Goal: Information Seeking & Learning: Learn about a topic

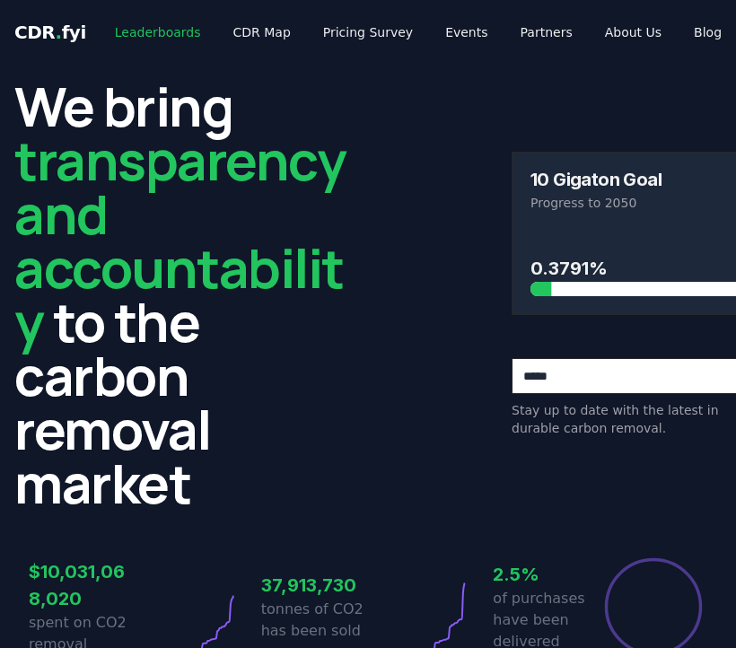
click at [136, 37] on link "Leaderboards" at bounding box center [157, 32] width 115 height 32
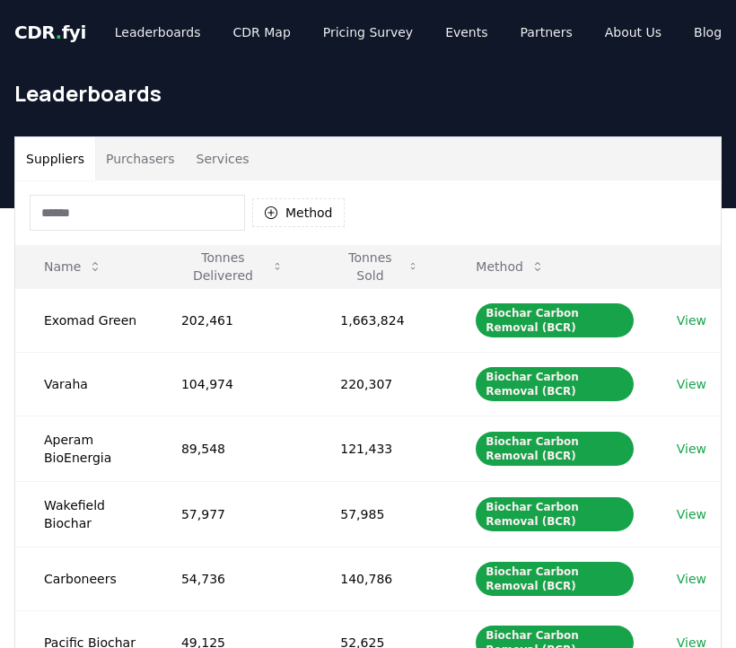
click at [138, 161] on button "Purchasers" at bounding box center [140, 158] width 91 height 43
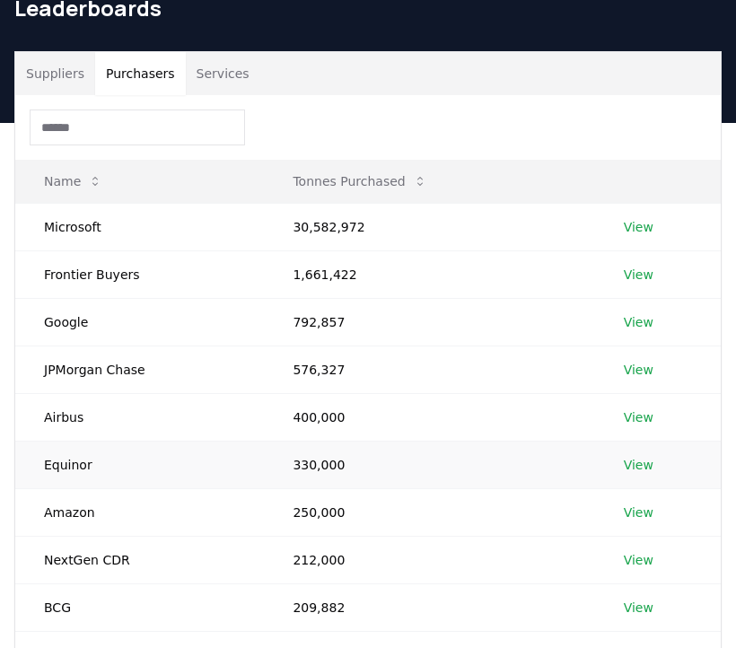
scroll to position [86, 0]
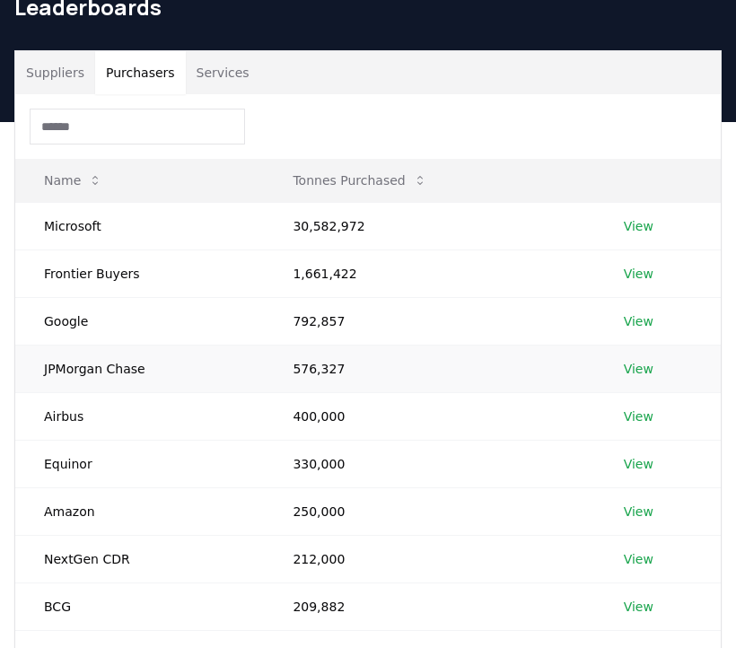
click at [643, 368] on link "View" at bounding box center [638, 369] width 30 height 18
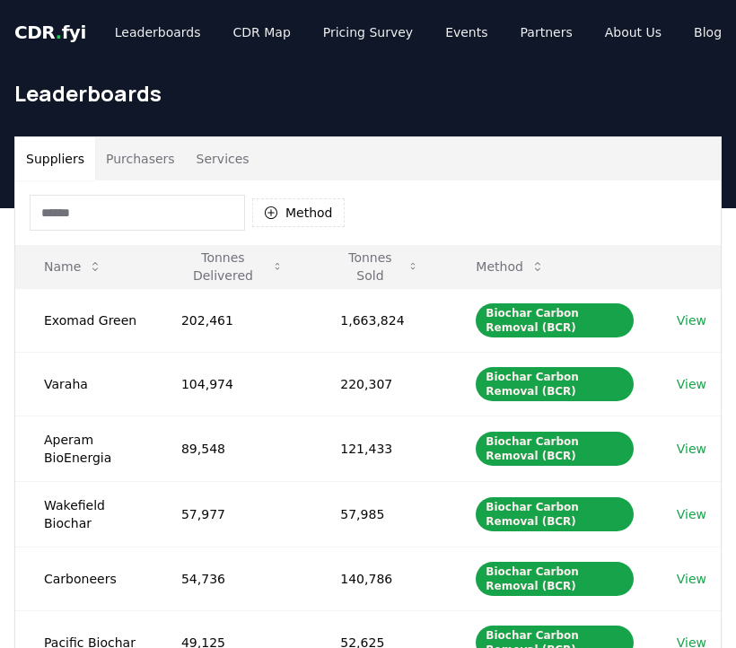
click at [149, 164] on button "Purchasers" at bounding box center [140, 158] width 91 height 43
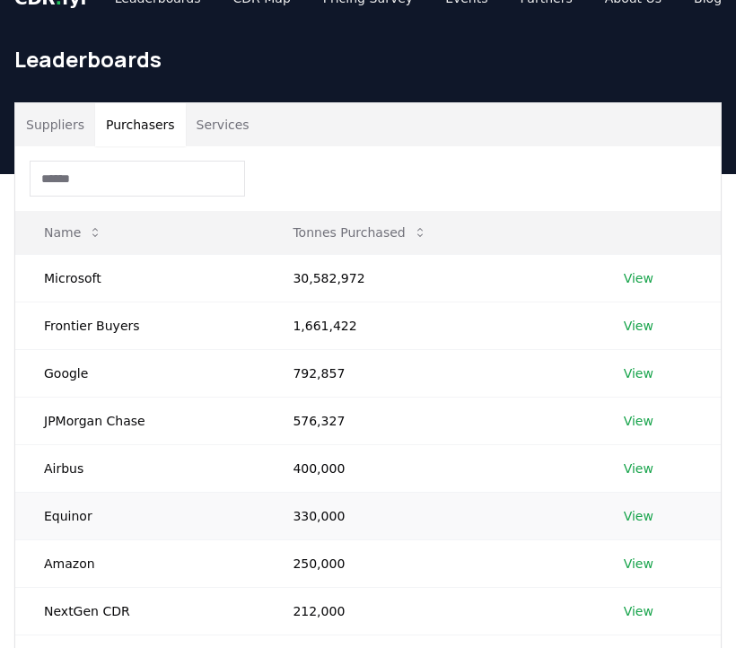
scroll to position [51, 0]
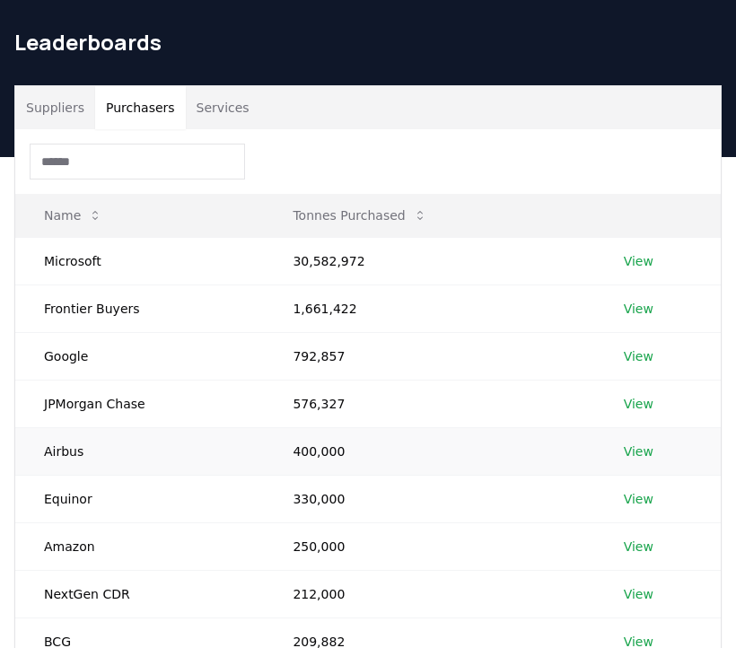
click at [630, 450] on link "View" at bounding box center [638, 451] width 30 height 18
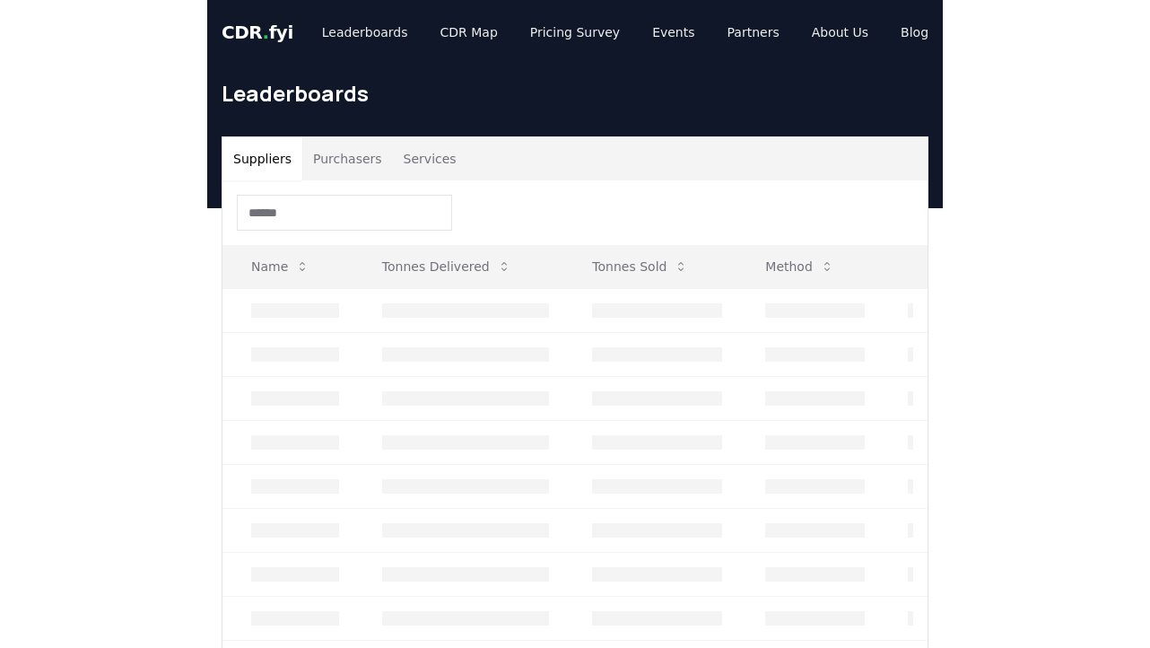
scroll to position [51, 0]
